Goal: Task Accomplishment & Management: Manage account settings

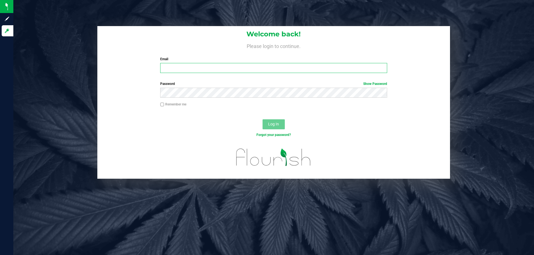
click at [175, 66] on input "Email" at bounding box center [273, 68] width 226 height 10
type input "[EMAIL_ADDRESS][DOMAIN_NAME]"
click at [262, 119] on button "Log In" at bounding box center [273, 124] width 22 height 10
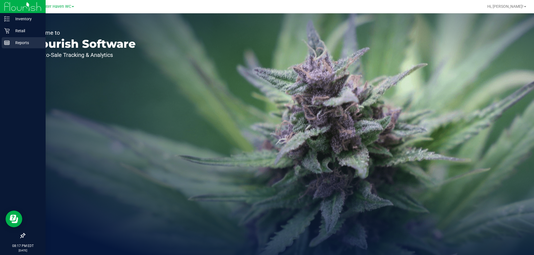
click at [15, 44] on p "Reports" at bounding box center [26, 42] width 33 height 7
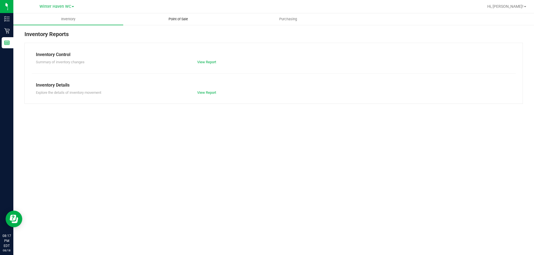
click at [184, 19] on span "Point of Sale" at bounding box center [178, 19] width 34 height 5
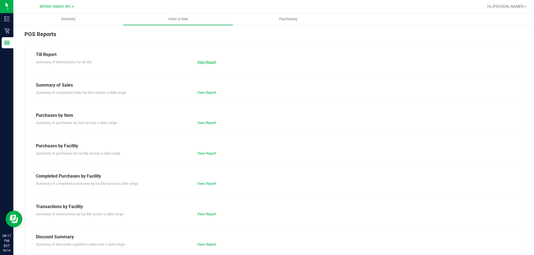
click at [203, 63] on link "View Report" at bounding box center [206, 62] width 19 height 4
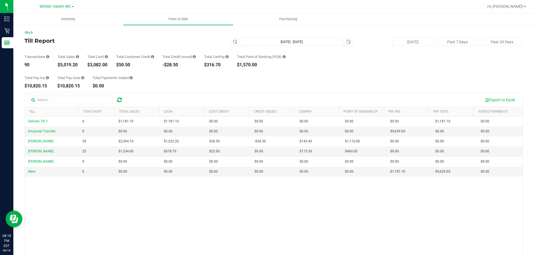
drag, startPoint x: 78, startPoint y: 64, endPoint x: 58, endPoint y: 64, distance: 20.3
click at [58, 64] on div "$5,019.20" at bounding box center [68, 65] width 21 height 4
copy div "$5,019.20"
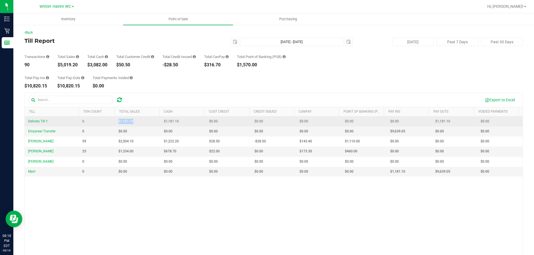
drag, startPoint x: 139, startPoint y: 121, endPoint x: 120, endPoint y: 120, distance: 19.5
click at [119, 121] on td "$1,181.10" at bounding box center [137, 122] width 45 height 10
copy span "1,181.10"
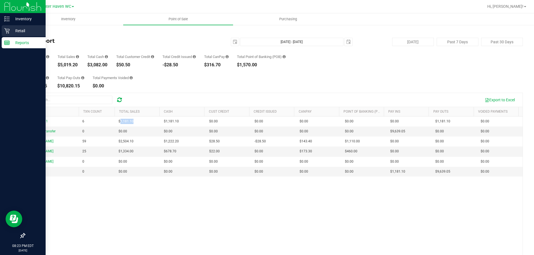
click at [18, 30] on p "Retail" at bounding box center [26, 31] width 33 height 7
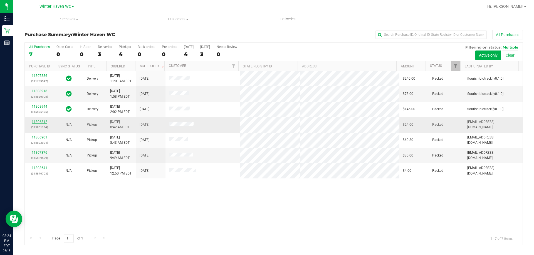
click at [36, 123] on link "11806812" at bounding box center [40, 122] width 16 height 4
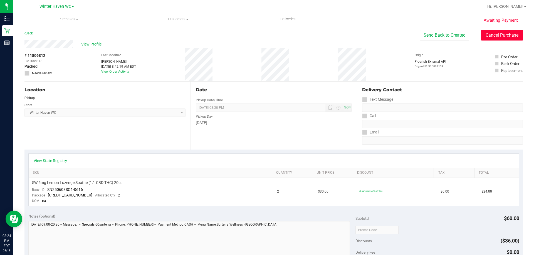
click at [501, 34] on button "Cancel Purchase" at bounding box center [502, 35] width 42 height 11
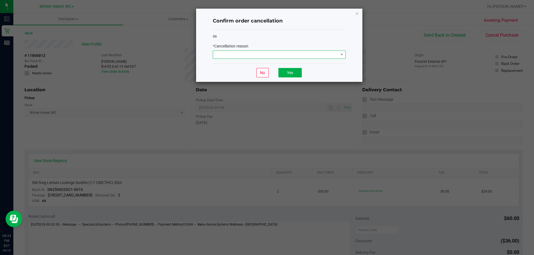
click at [254, 53] on span at bounding box center [275, 55] width 125 height 8
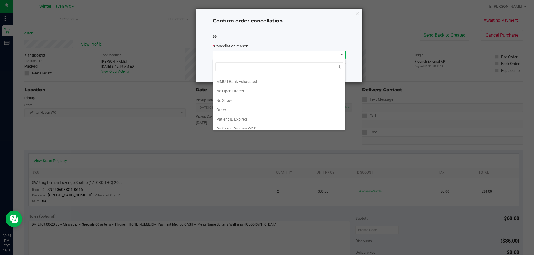
scroll to position [39, 0]
click at [243, 97] on li "No Show" at bounding box center [279, 96] width 132 height 9
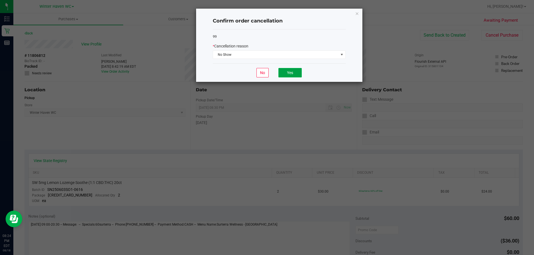
click at [287, 71] on button "Yes" at bounding box center [289, 72] width 23 height 9
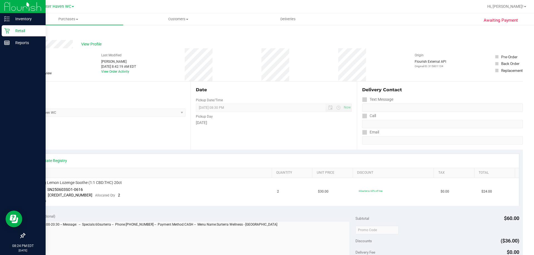
click at [17, 29] on p "Retail" at bounding box center [26, 31] width 33 height 7
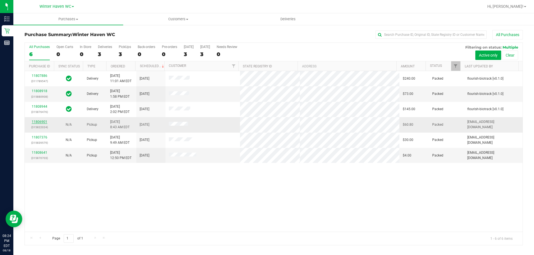
click at [39, 120] on link "11806901" at bounding box center [40, 122] width 16 height 4
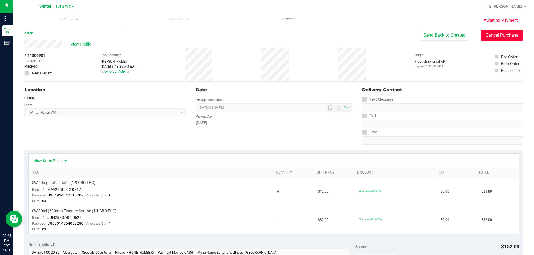
click at [507, 34] on button "Cancel Purchase" at bounding box center [502, 35] width 42 height 11
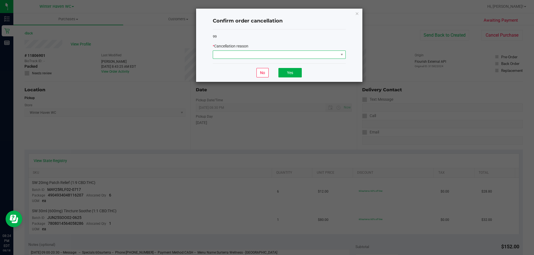
click at [267, 56] on span at bounding box center [275, 55] width 125 height 8
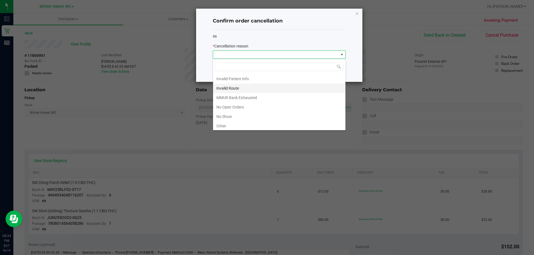
scroll to position [39, 0]
click at [229, 96] on li "No Show" at bounding box center [279, 96] width 132 height 9
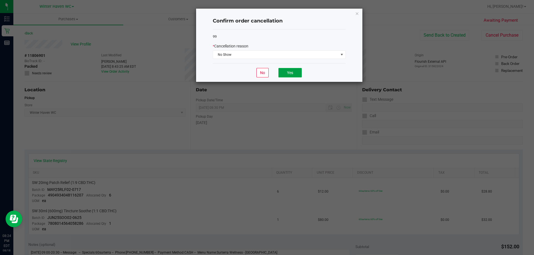
click at [295, 72] on button "Yes" at bounding box center [289, 72] width 23 height 9
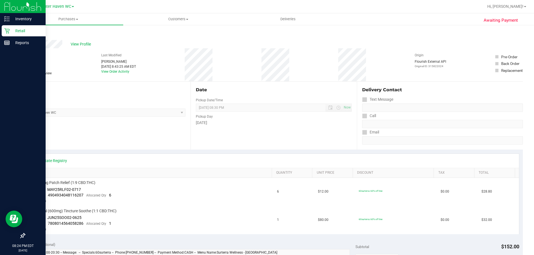
click at [21, 31] on p "Retail" at bounding box center [26, 31] width 33 height 7
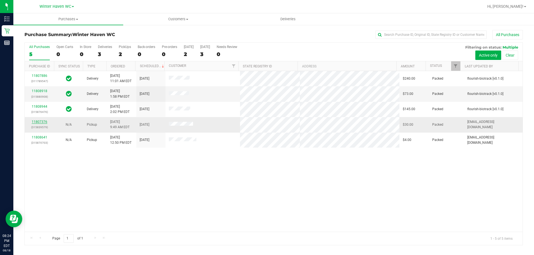
click at [38, 122] on link "11807376" at bounding box center [40, 122] width 16 height 4
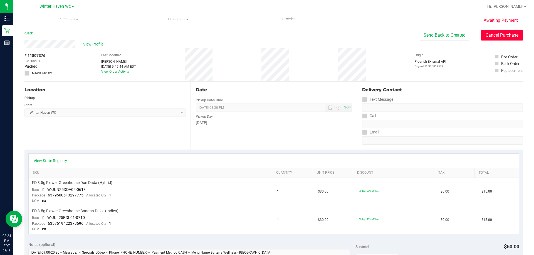
click at [506, 34] on button "Cancel Purchase" at bounding box center [502, 35] width 42 height 11
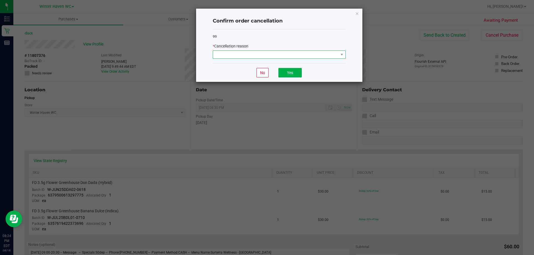
click at [280, 55] on span at bounding box center [275, 55] width 125 height 8
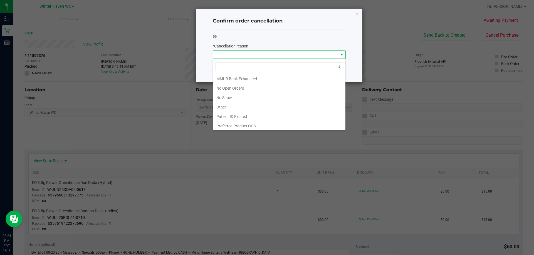
scroll to position [39, 0]
click at [231, 93] on li "No Show" at bounding box center [279, 96] width 132 height 9
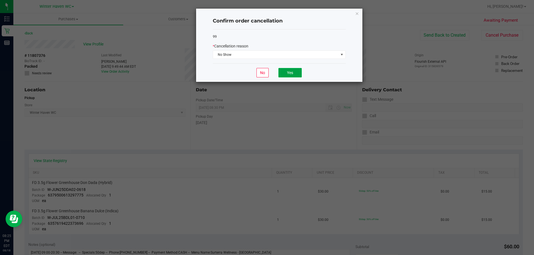
click at [294, 74] on button "Yes" at bounding box center [289, 72] width 23 height 9
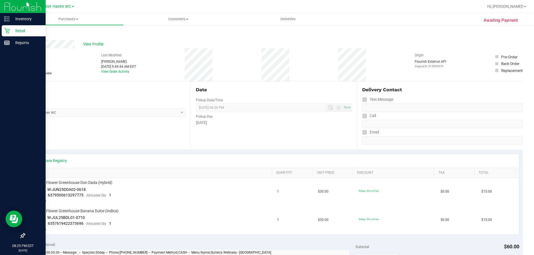
click at [21, 29] on p "Retail" at bounding box center [26, 31] width 33 height 7
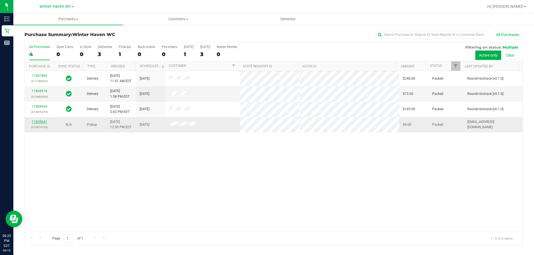
click at [42, 122] on link "11808641" at bounding box center [40, 122] width 16 height 4
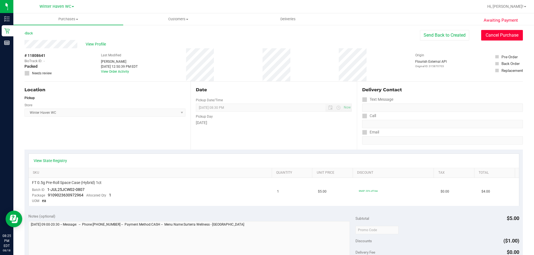
click at [500, 33] on button "Cancel Purchase" at bounding box center [502, 35] width 42 height 11
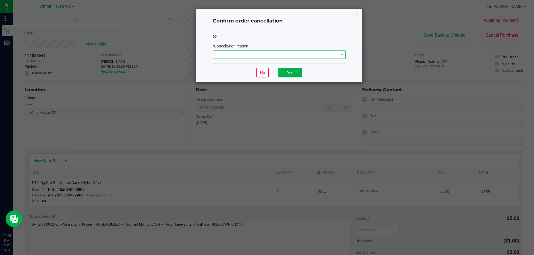
click at [323, 55] on span at bounding box center [275, 55] width 125 height 8
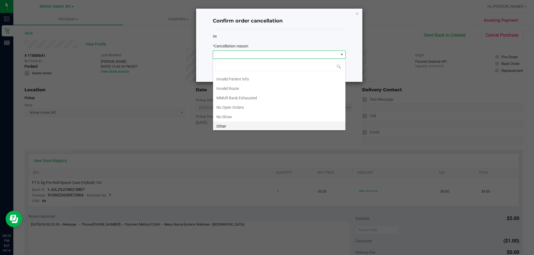
scroll to position [39, 0]
click at [236, 96] on li "No Show" at bounding box center [279, 96] width 132 height 9
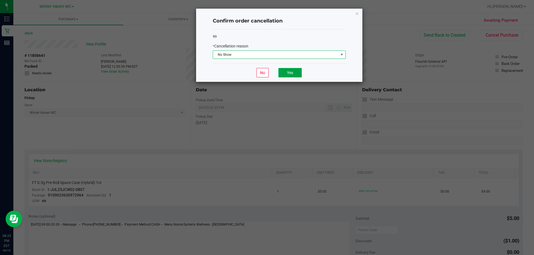
click at [292, 69] on button "Yes" at bounding box center [289, 72] width 23 height 9
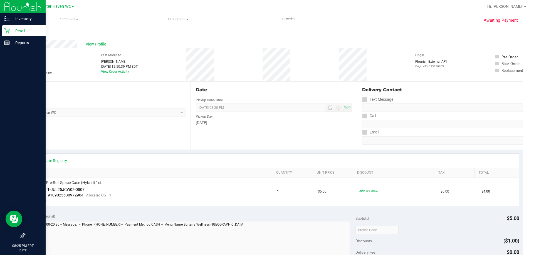
click at [18, 31] on p "Retail" at bounding box center [26, 31] width 33 height 7
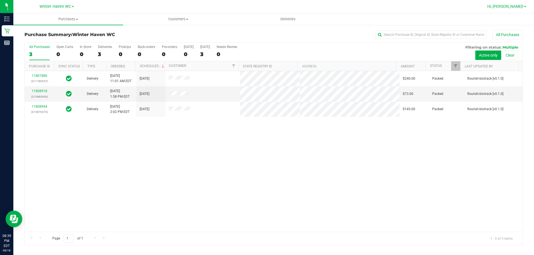
click at [523, 6] on link "Hi, [PERSON_NAME]!" at bounding box center [506, 7] width 43 height 6
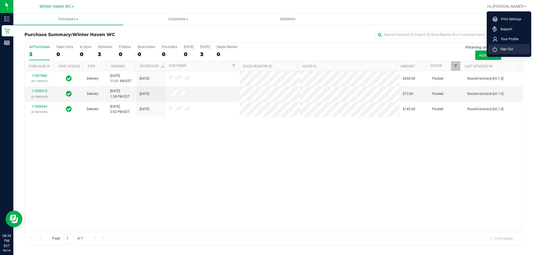
click at [506, 49] on span "Sign Out" at bounding box center [505, 49] width 16 height 6
